Goal: Transaction & Acquisition: Purchase product/service

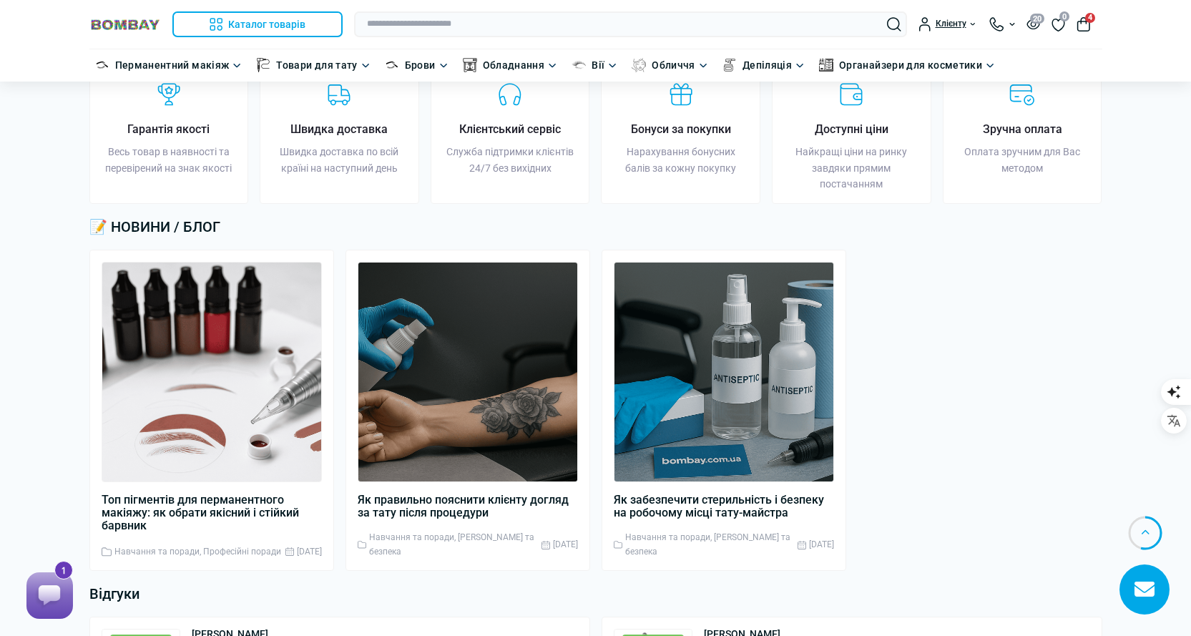
scroll to position [2240, 0]
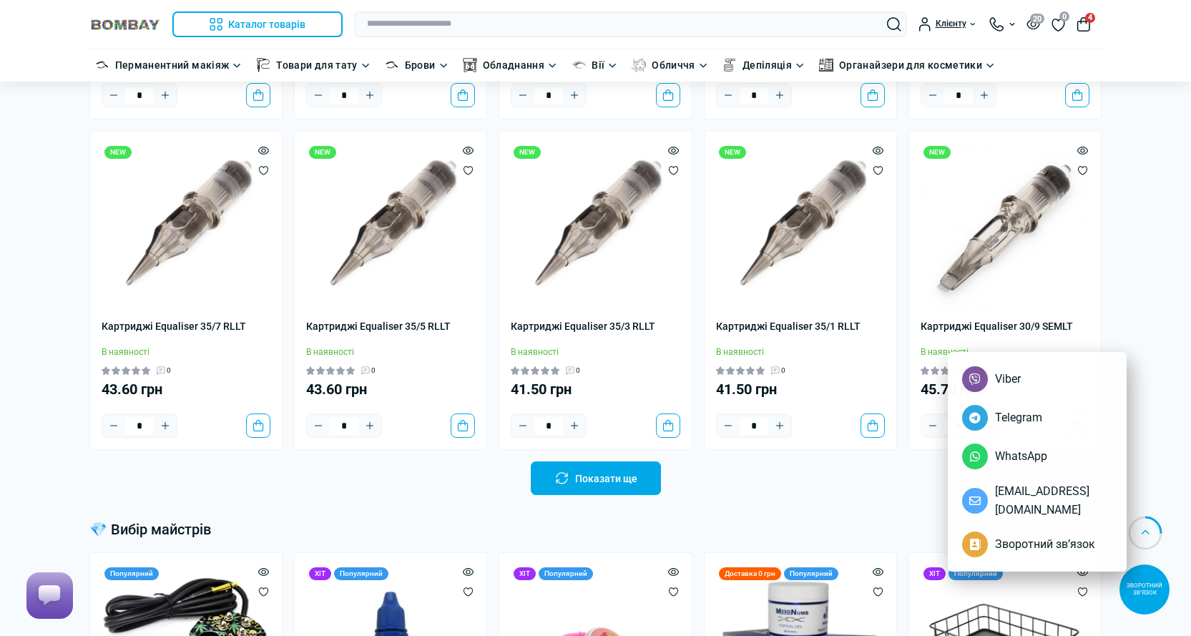
click at [1078, 20] on button "4" at bounding box center [1084, 24] width 14 height 14
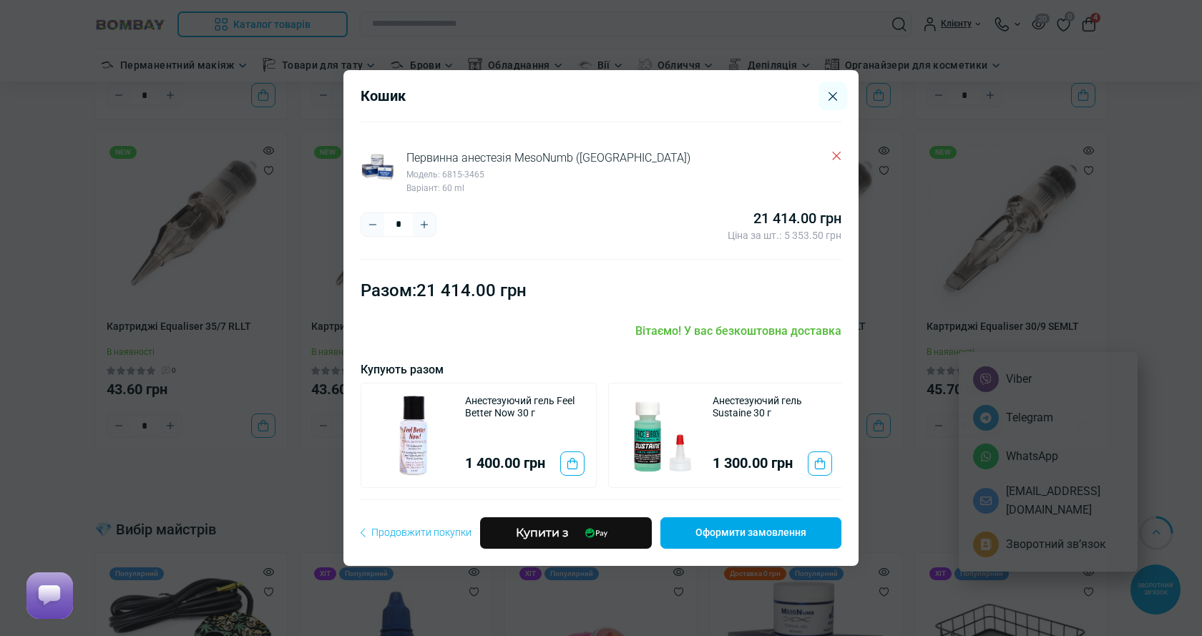
click at [832, 152] on icon "Delete" at bounding box center [836, 156] width 9 height 9
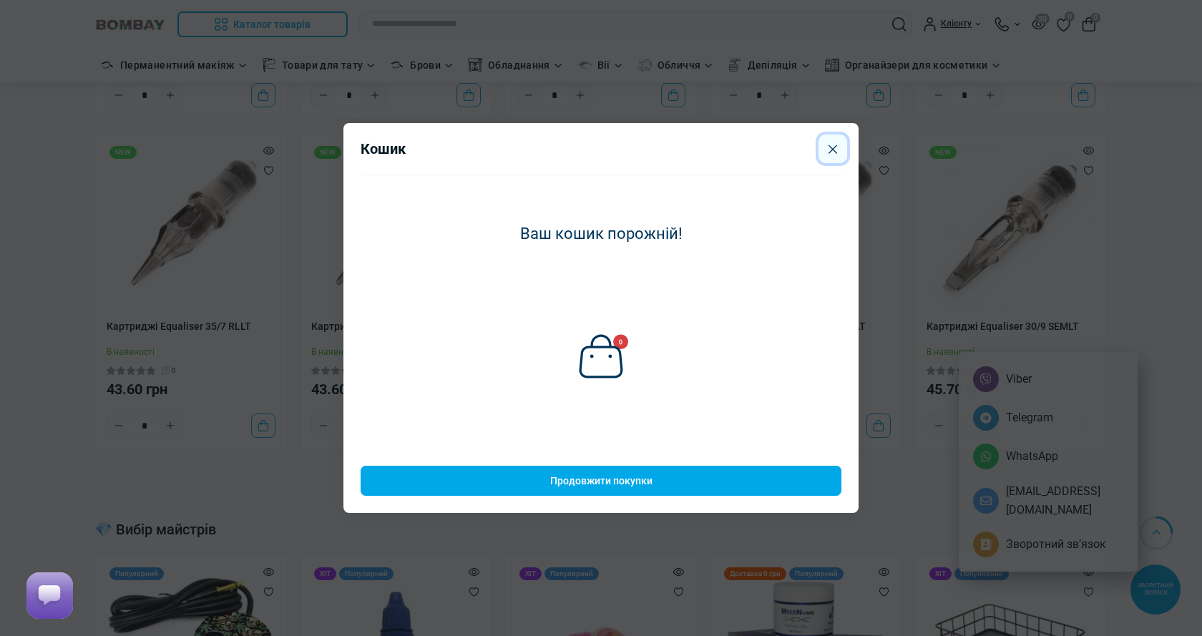
click at [832, 150] on button "Close" at bounding box center [833, 149] width 29 height 29
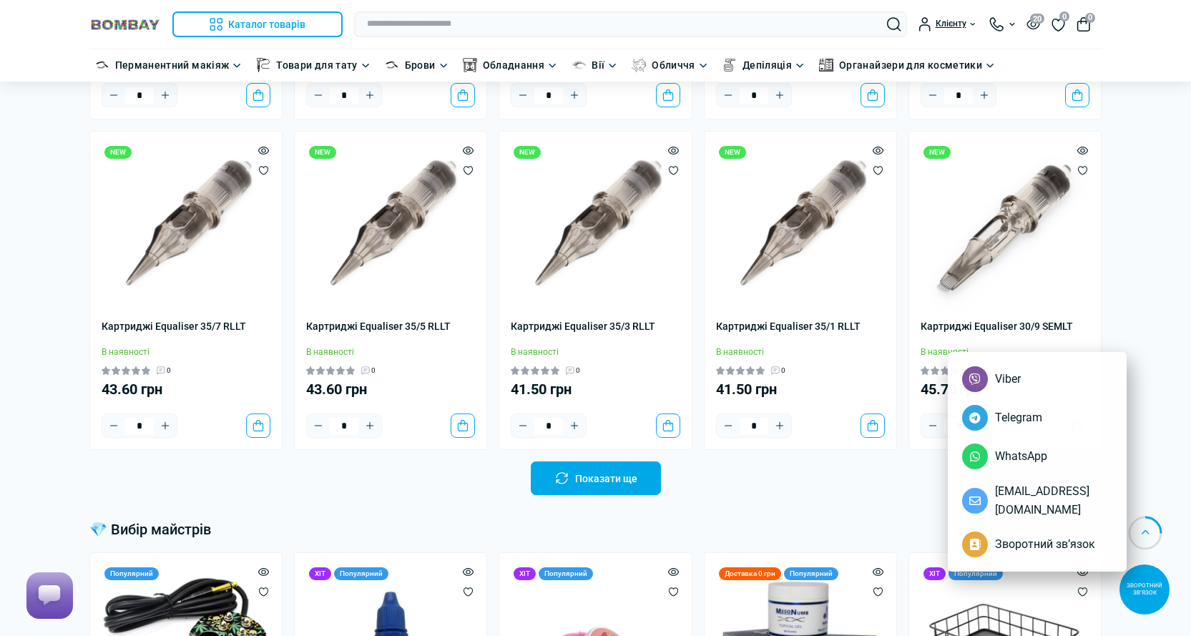
click at [671, 416] on div at bounding box center [595, 318] width 1191 height 636
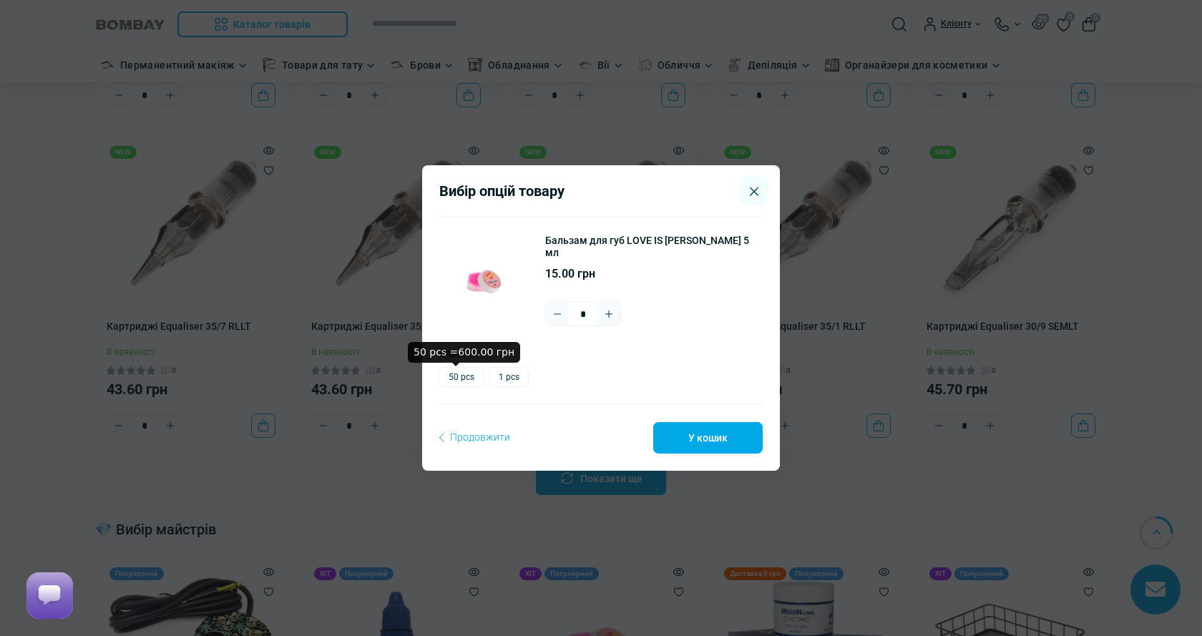
click at [471, 379] on label "50 pcs" at bounding box center [461, 377] width 44 height 20
click at [514, 379] on label "1 pcs" at bounding box center [508, 377] width 39 height 20
click at [451, 381] on label "50 pcs" at bounding box center [461, 377] width 44 height 20
click at [680, 434] on button "У кошик" at bounding box center [707, 437] width 109 height 31
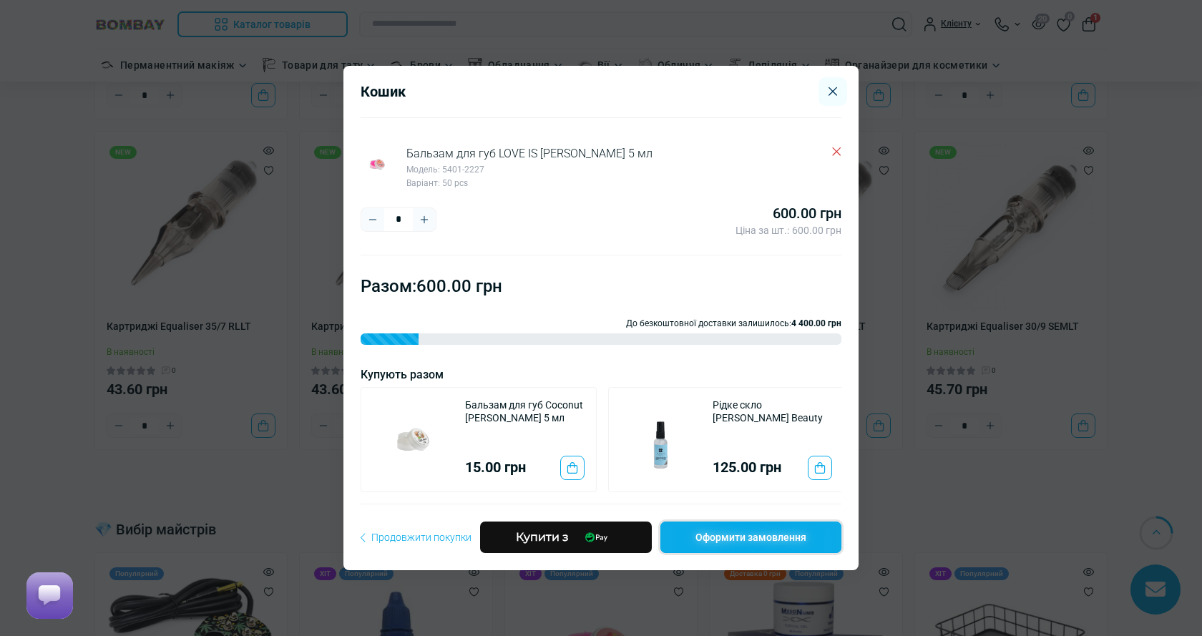
click at [695, 550] on link "Оформити замовлення" at bounding box center [750, 537] width 181 height 31
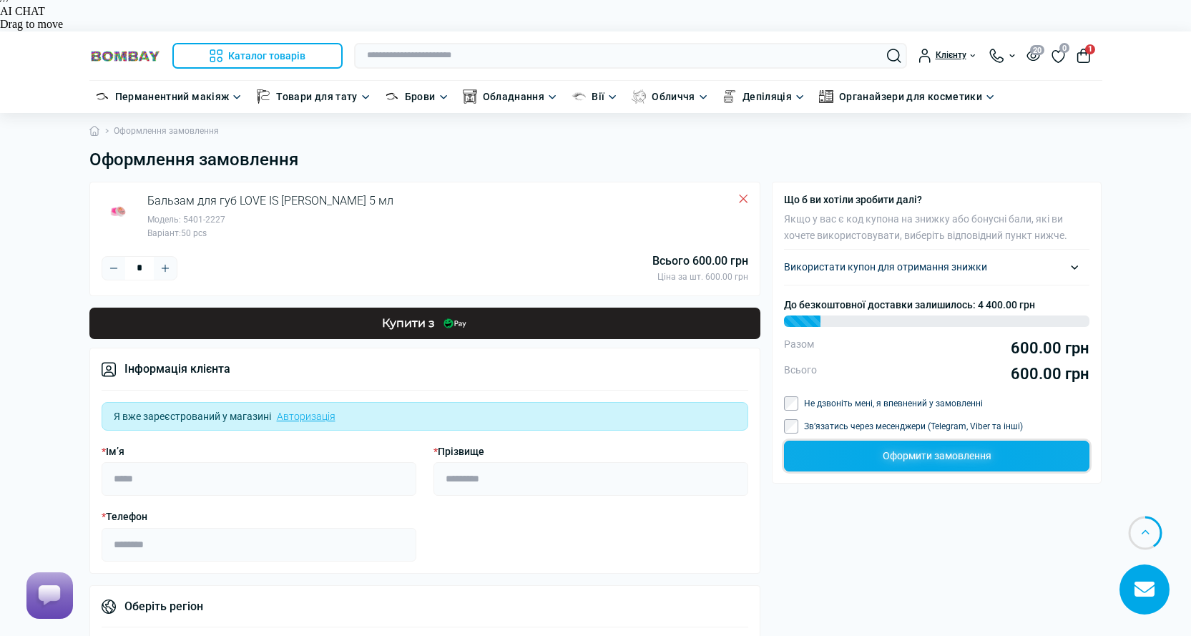
click at [997, 441] on button "Оформити замовлення" at bounding box center [937, 456] width 306 height 30
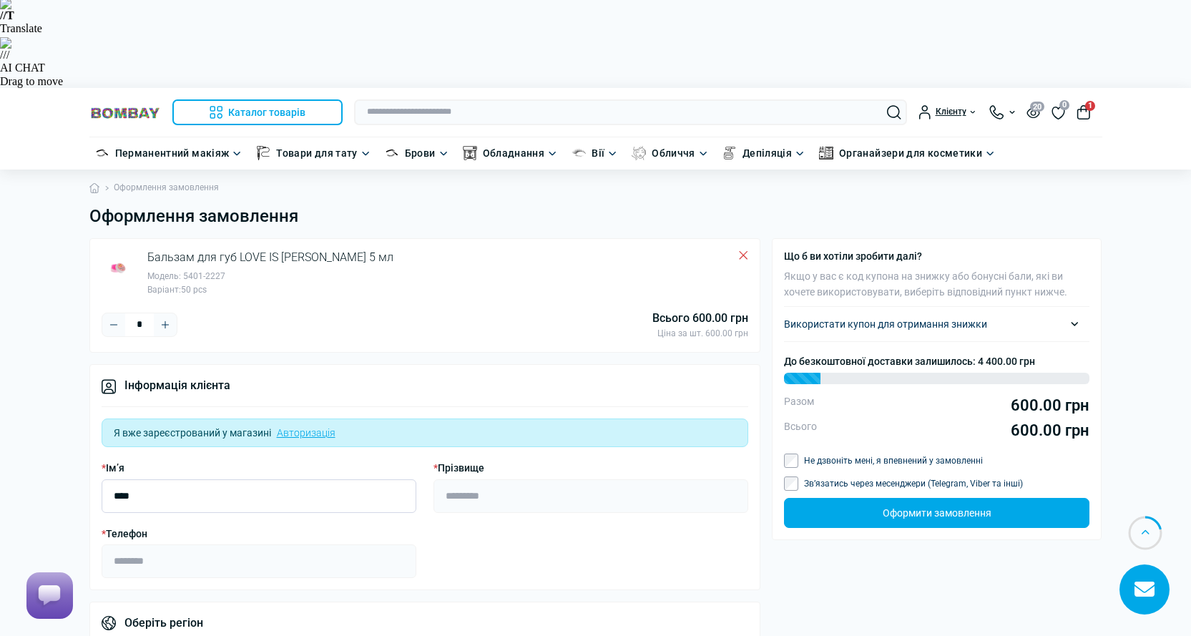
type input "****"
click at [213, 544] on input "* Телефон" at bounding box center [259, 561] width 315 height 34
type input "*****"
click at [542, 364] on div "Інформація клієнта Я вже зареєстрований у магазині Авторизація * Ім’я **** * Пр…" at bounding box center [425, 477] width 672 height 226
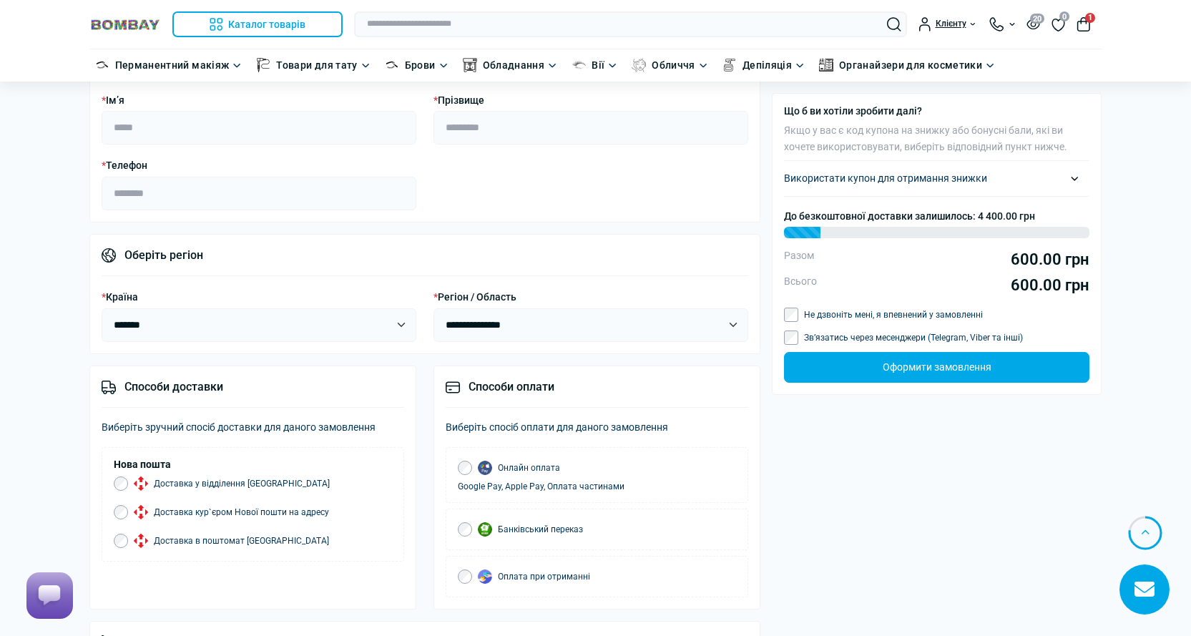
scroll to position [715, 0]
